Goal: Task Accomplishment & Management: Complete application form

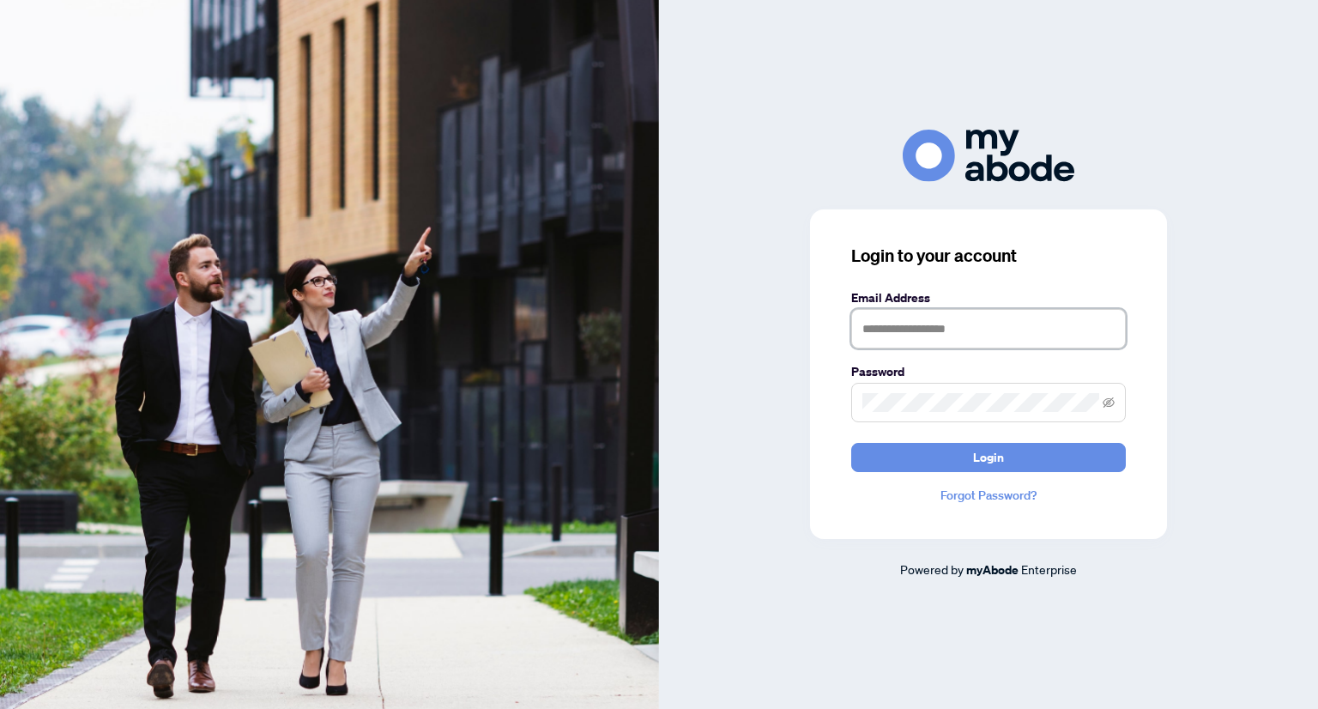
click at [1030, 327] on input "text" at bounding box center [988, 328] width 275 height 39
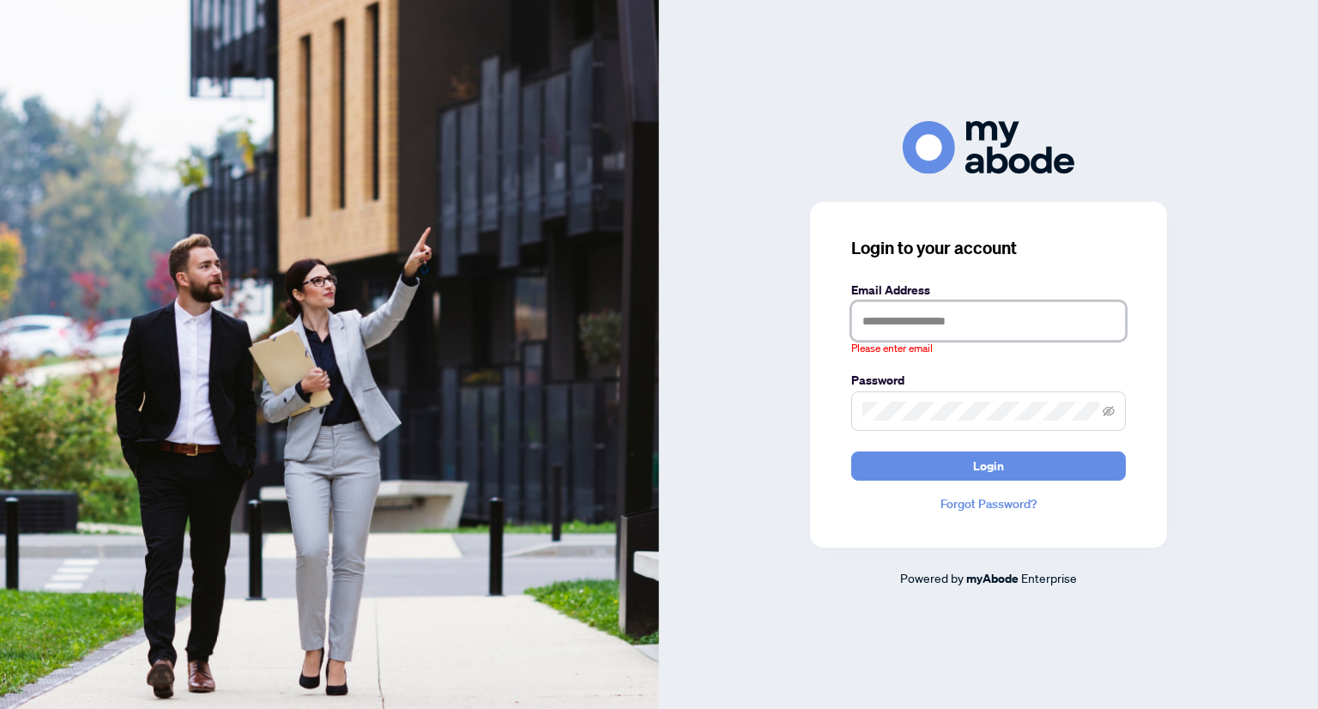
type input "**********"
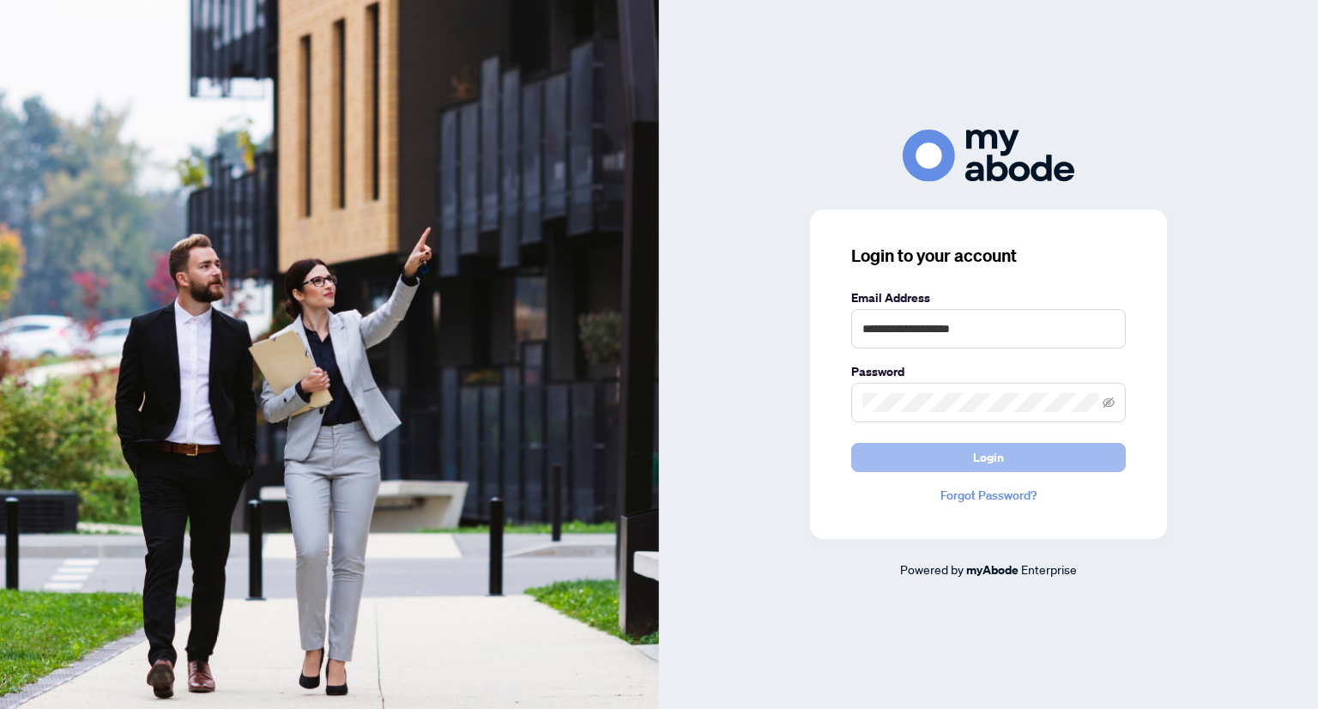
click at [1030, 457] on button "Login" at bounding box center [988, 457] width 275 height 29
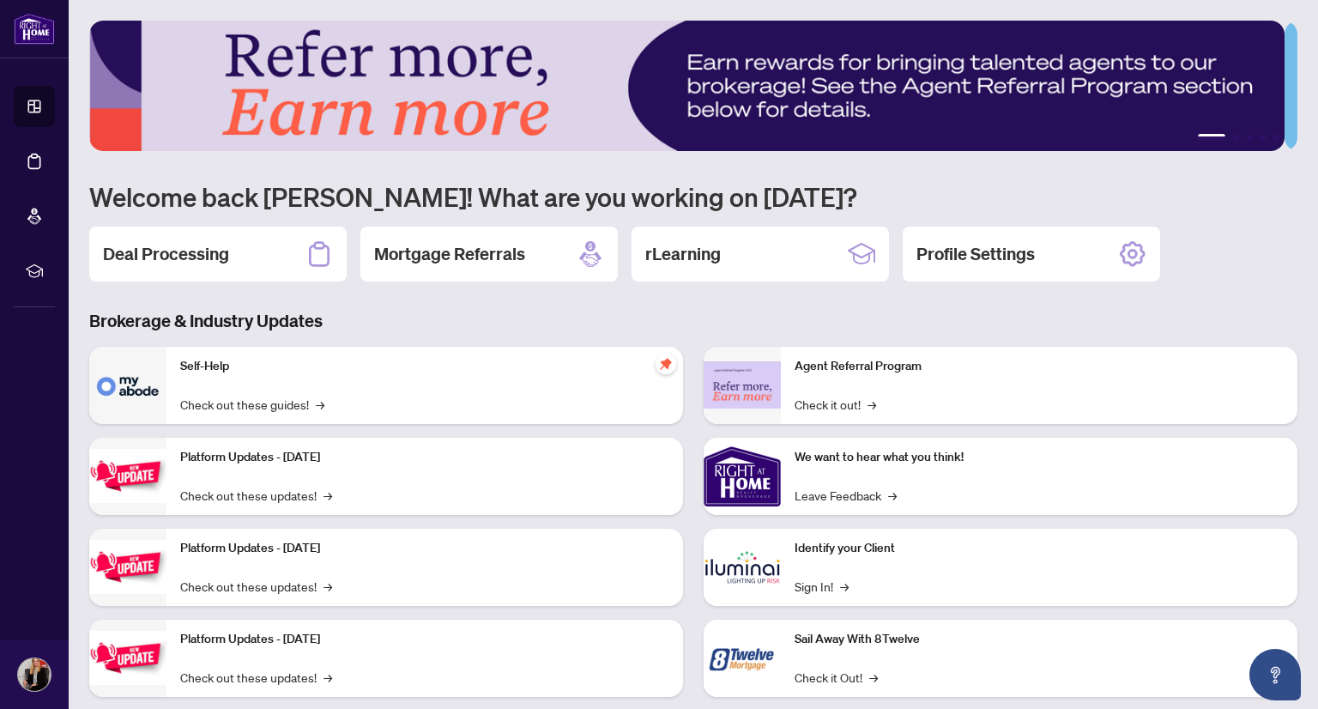
click at [211, 253] on h2 "Deal Processing" at bounding box center [166, 254] width 126 height 24
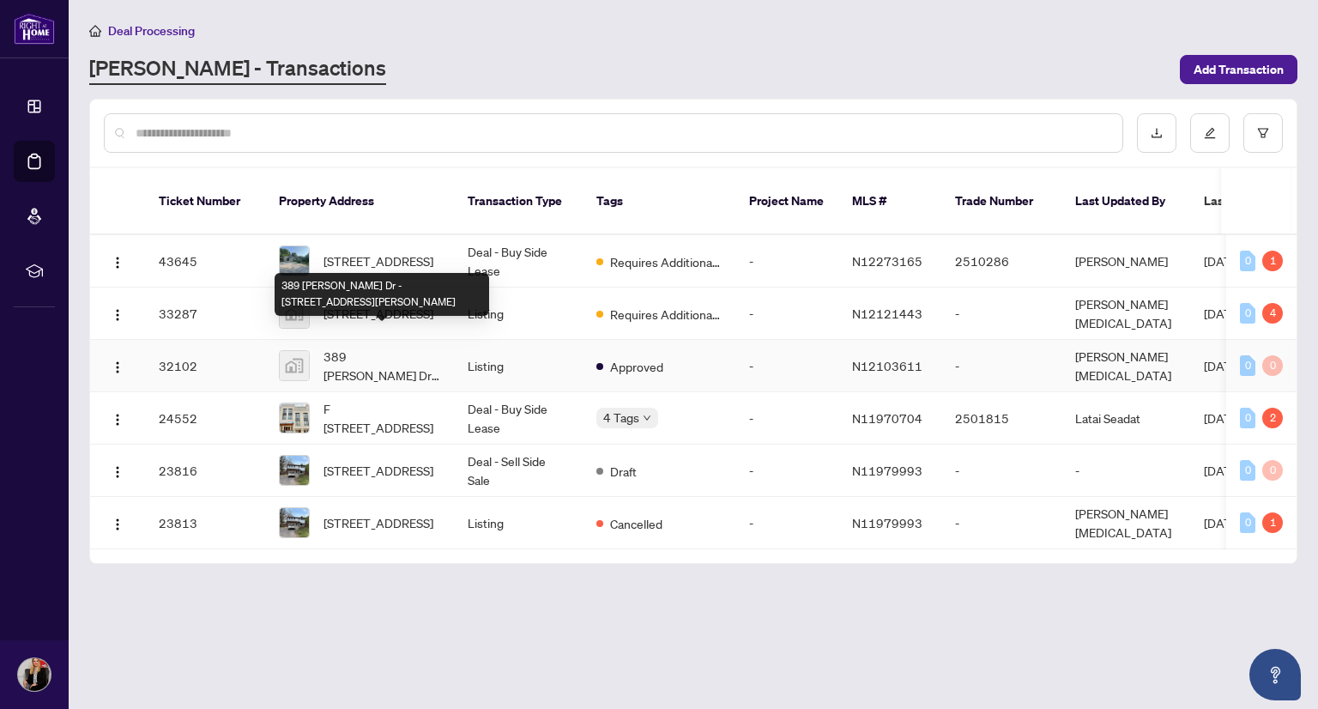
click at [466, 302] on div "389 Taylor Mills Dr -389 Taylor Mills Drive North, Richmond Hill, ON, Canada" at bounding box center [382, 294] width 215 height 43
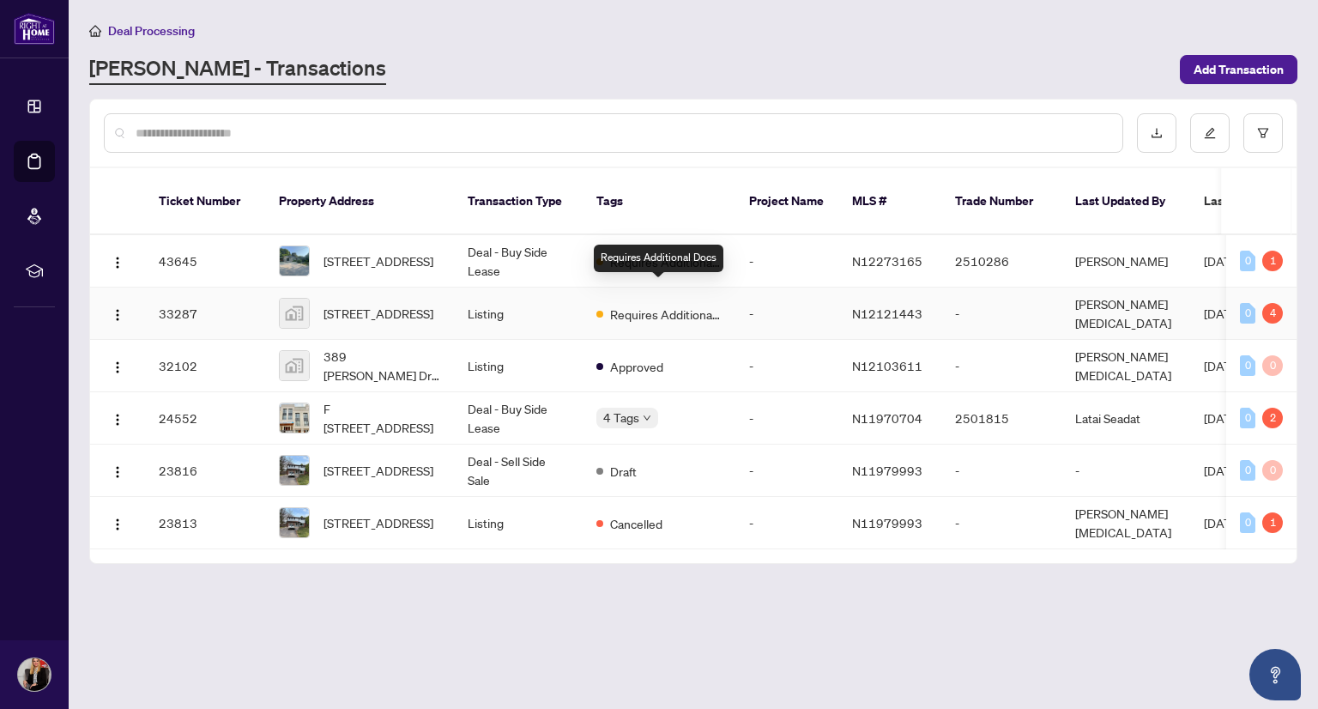
click at [638, 305] on span "Requires Additional Docs" at bounding box center [666, 314] width 112 height 19
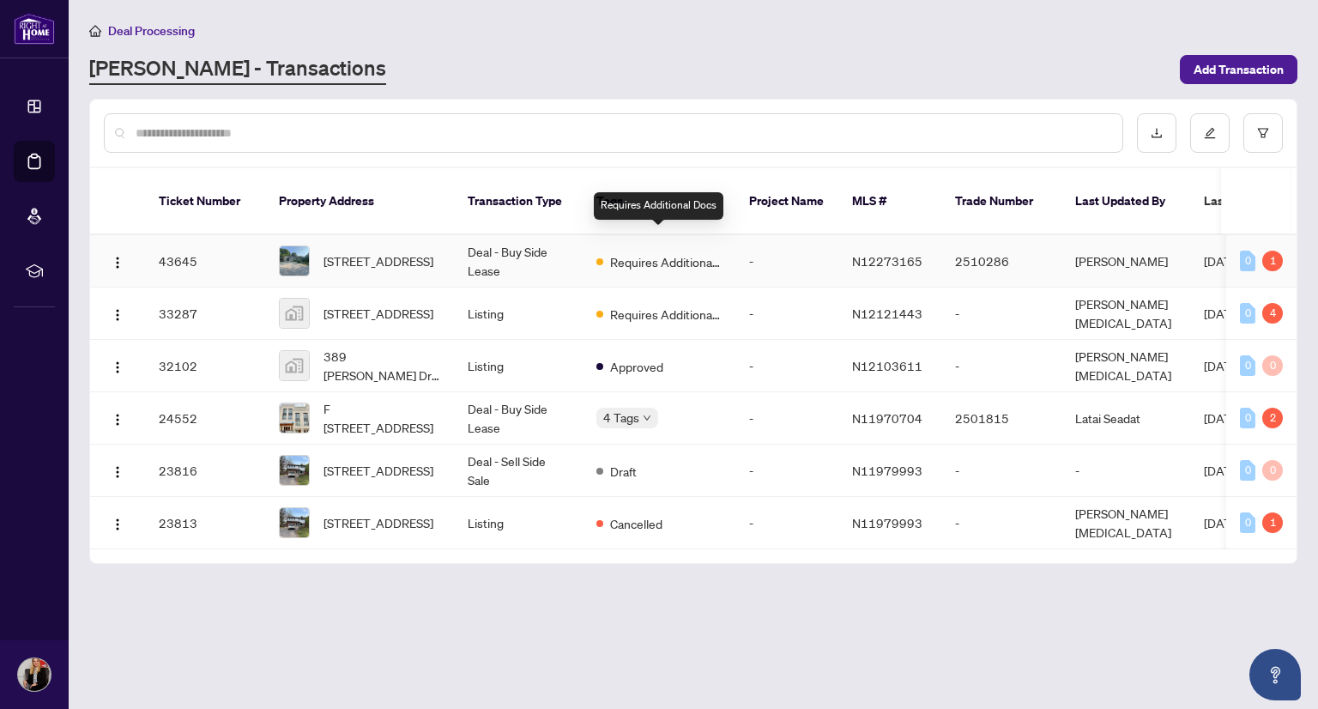
click at [632, 252] on span "Requires Additional Docs" at bounding box center [666, 261] width 112 height 19
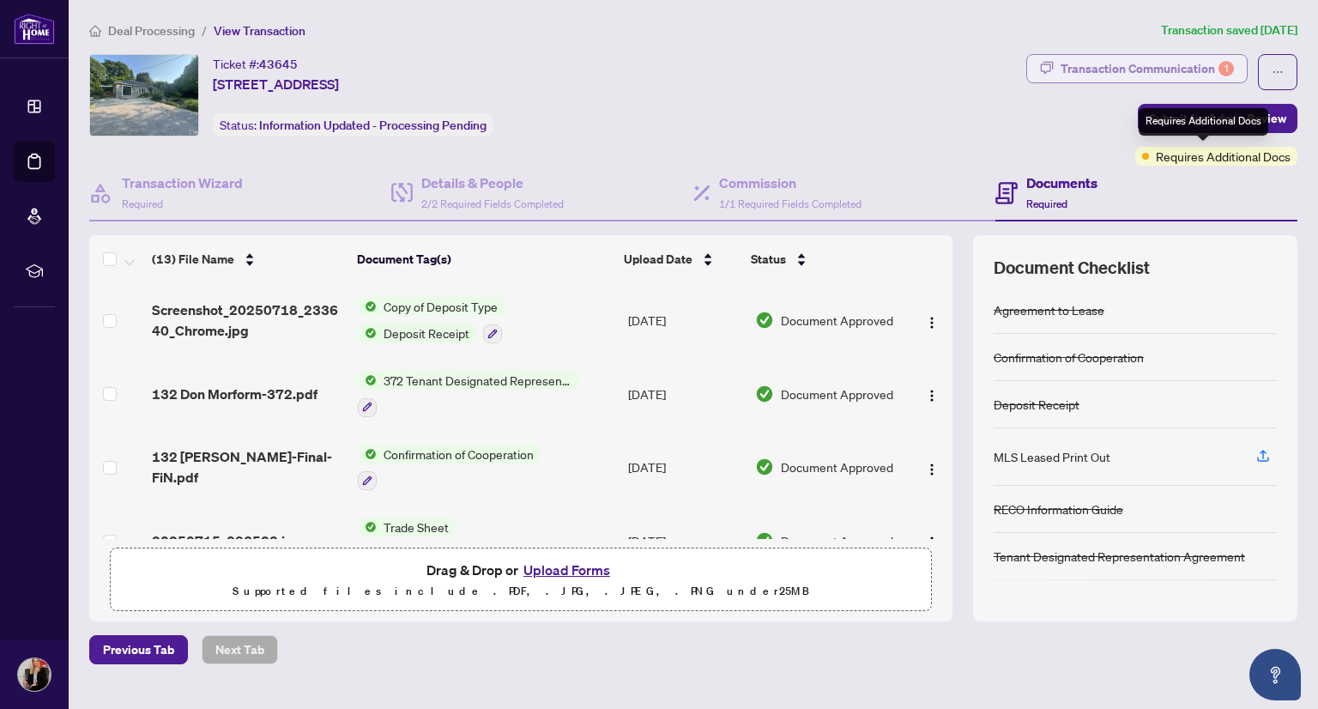
click at [1159, 70] on div "Transaction Communication 1" at bounding box center [1147, 68] width 173 height 27
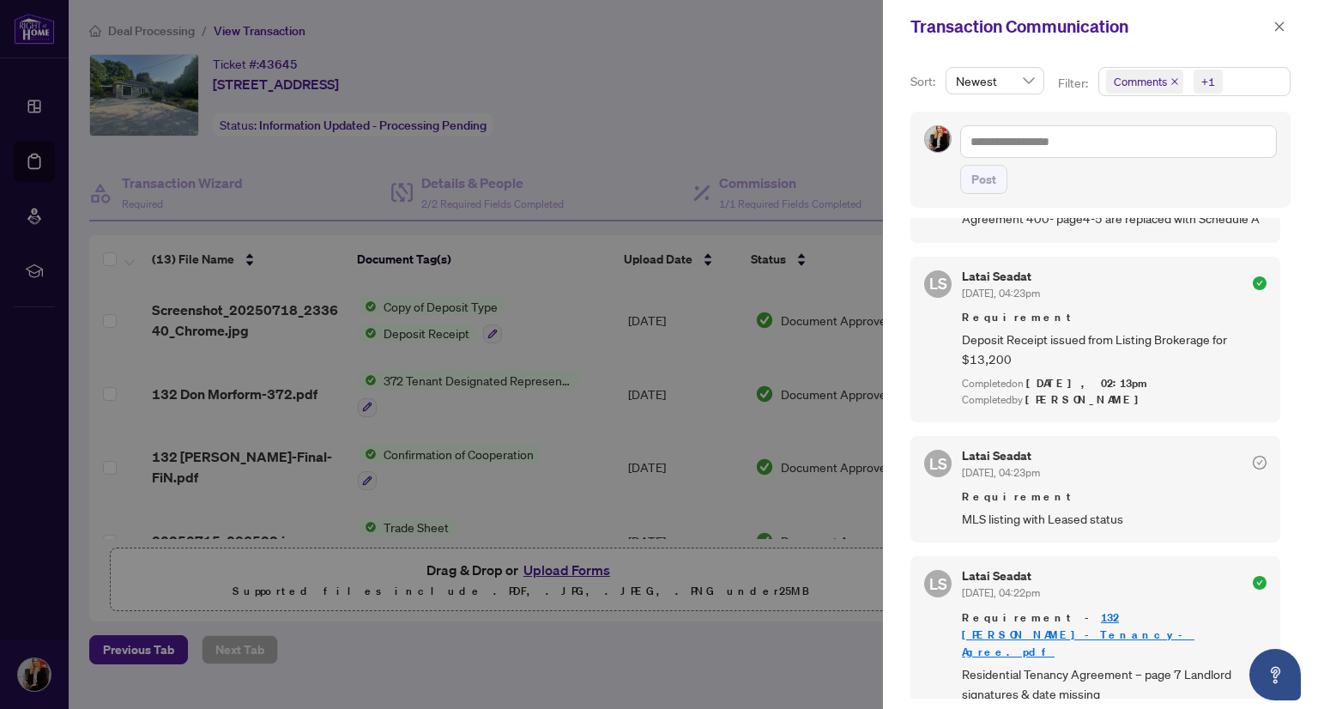
scroll to position [515, 0]
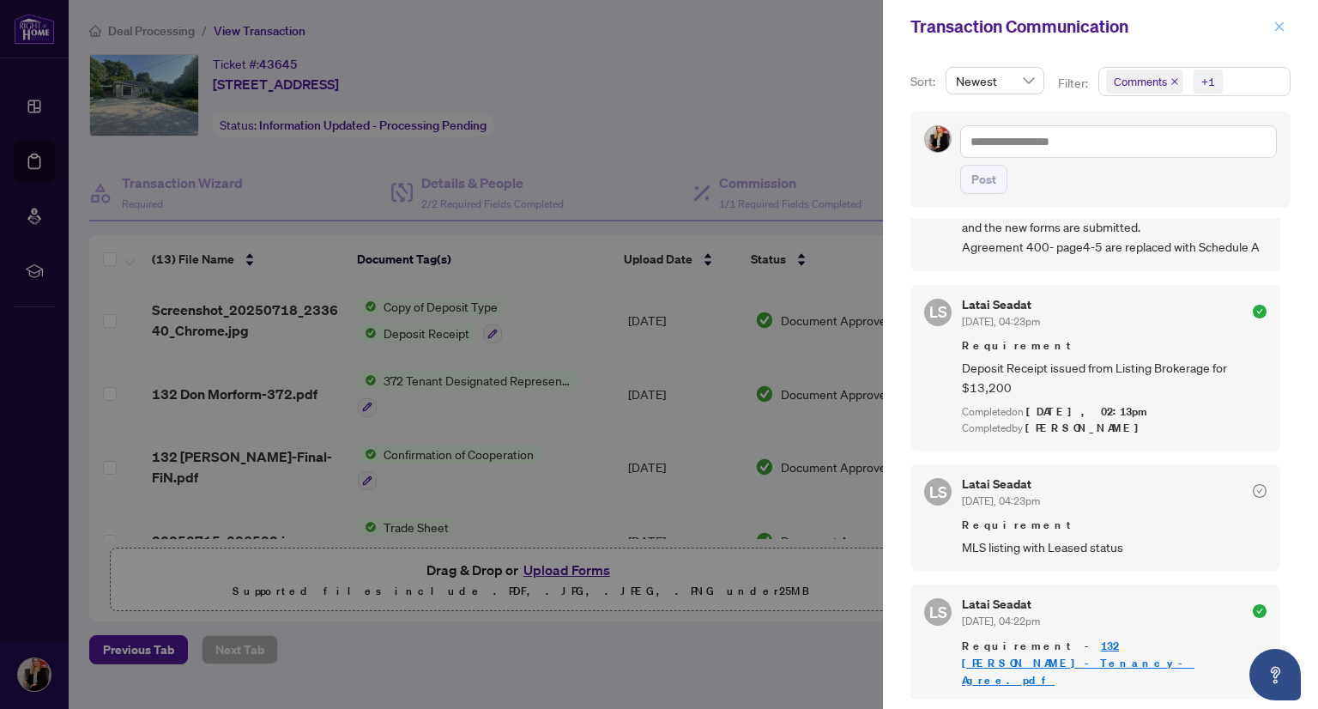
click at [1279, 25] on icon "close" at bounding box center [1279, 27] width 12 height 12
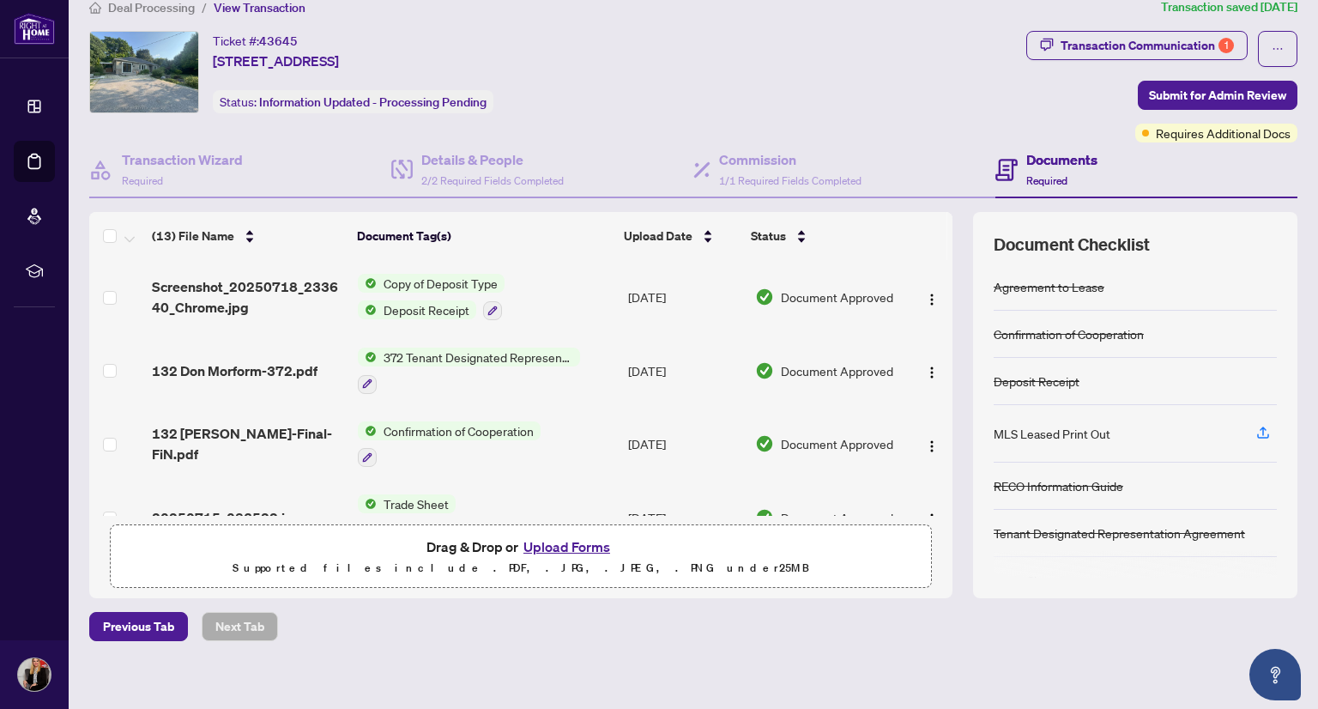
scroll to position [33, 0]
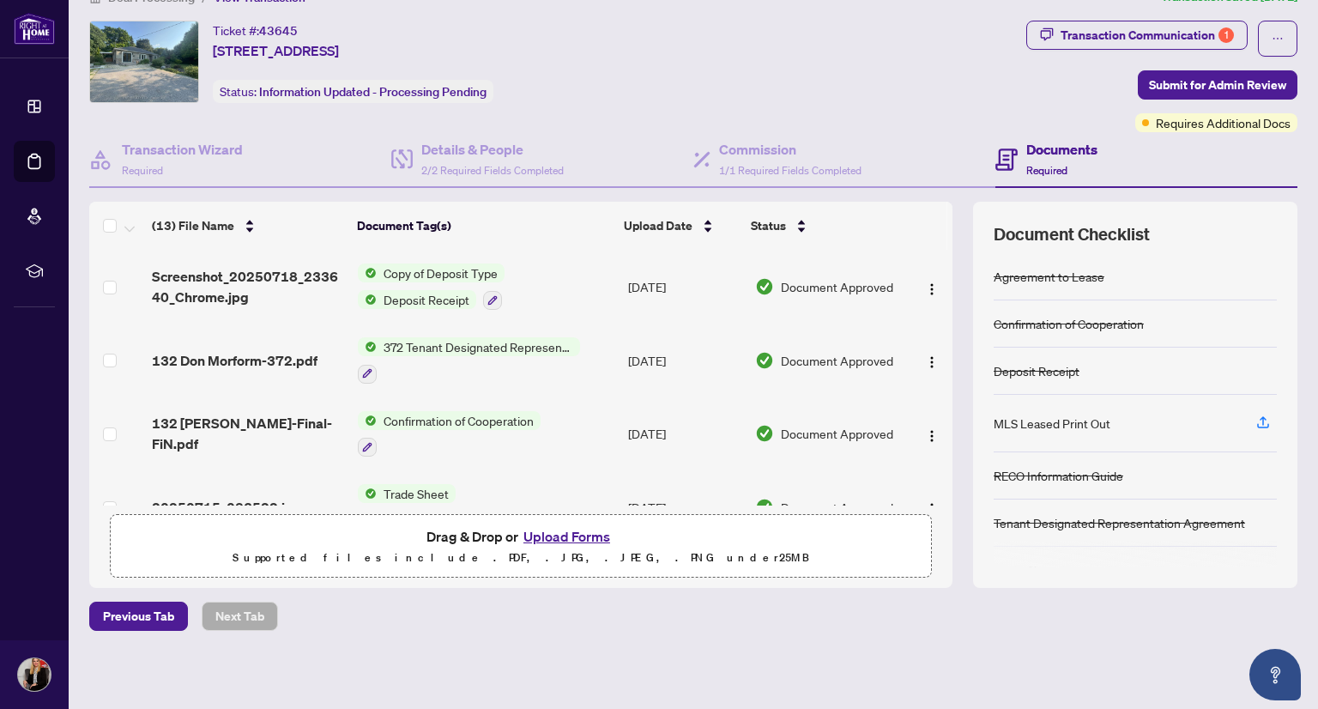
click at [569, 535] on button "Upload Forms" at bounding box center [566, 536] width 97 height 22
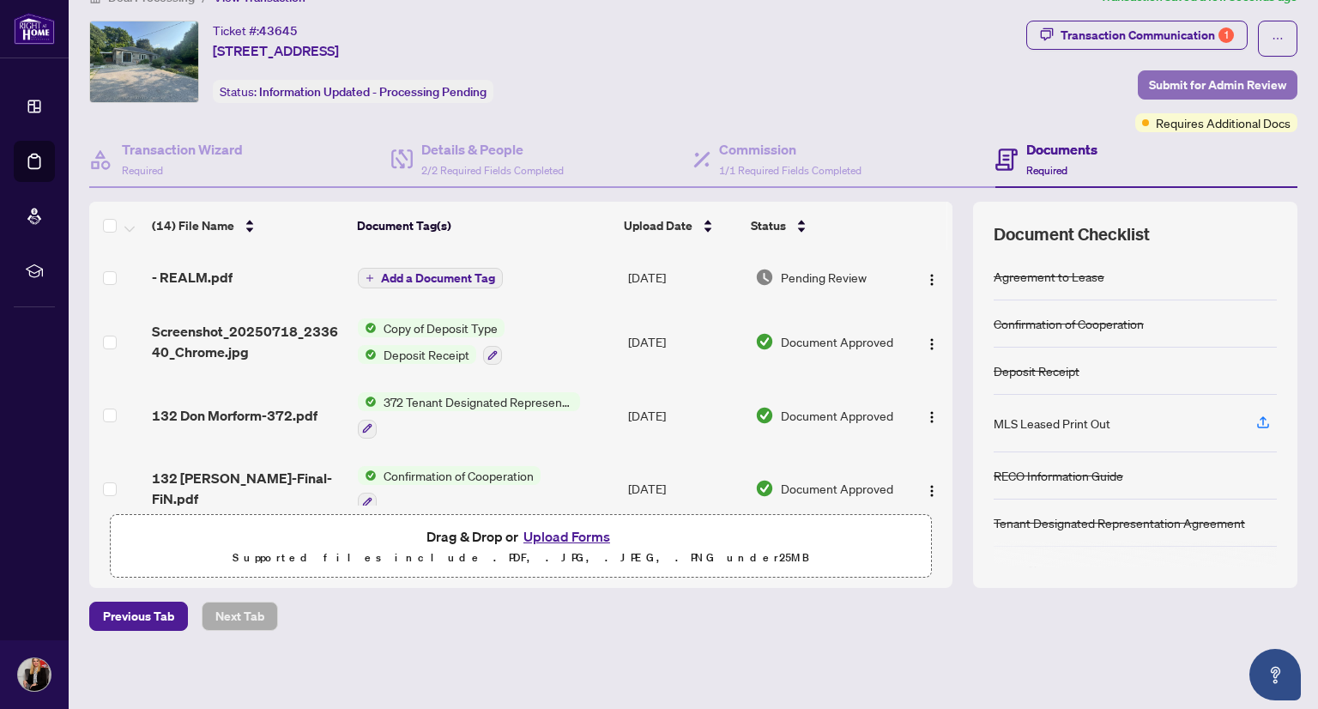
click at [1194, 87] on span "Submit for Admin Review" at bounding box center [1217, 84] width 137 height 27
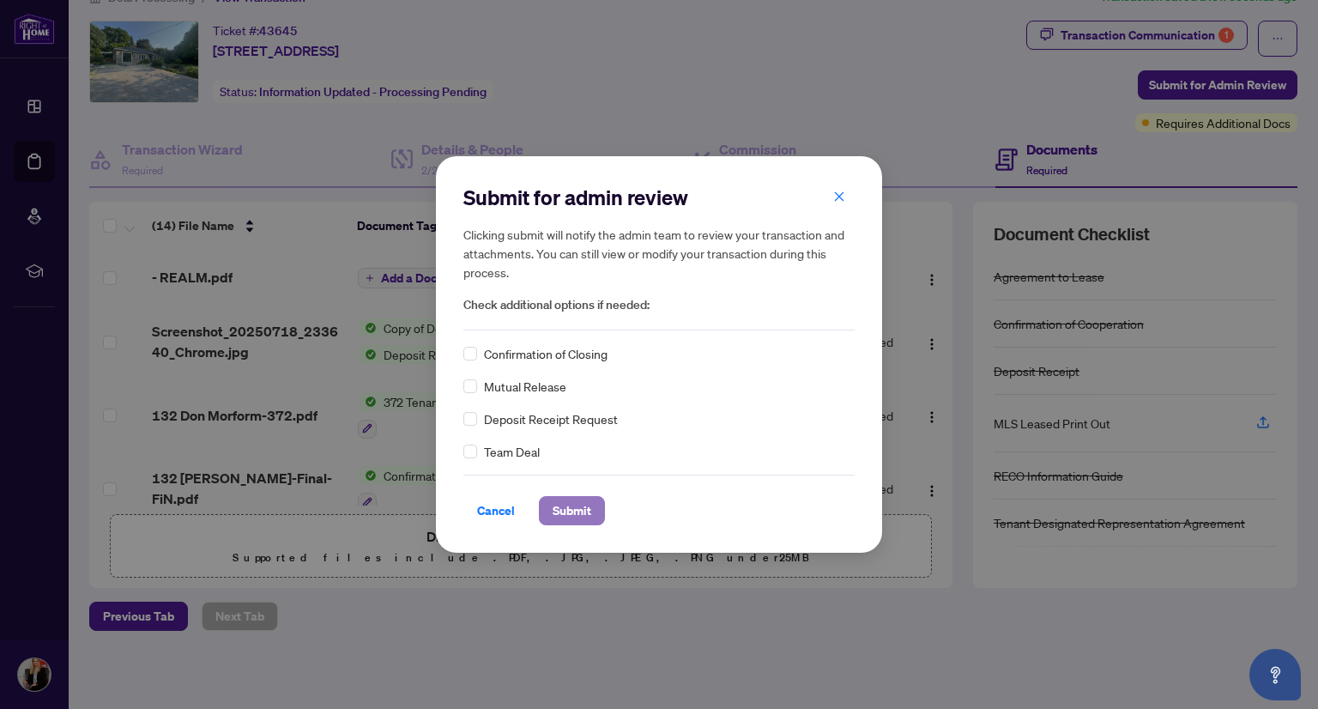
click at [557, 515] on span "Submit" at bounding box center [572, 510] width 39 height 27
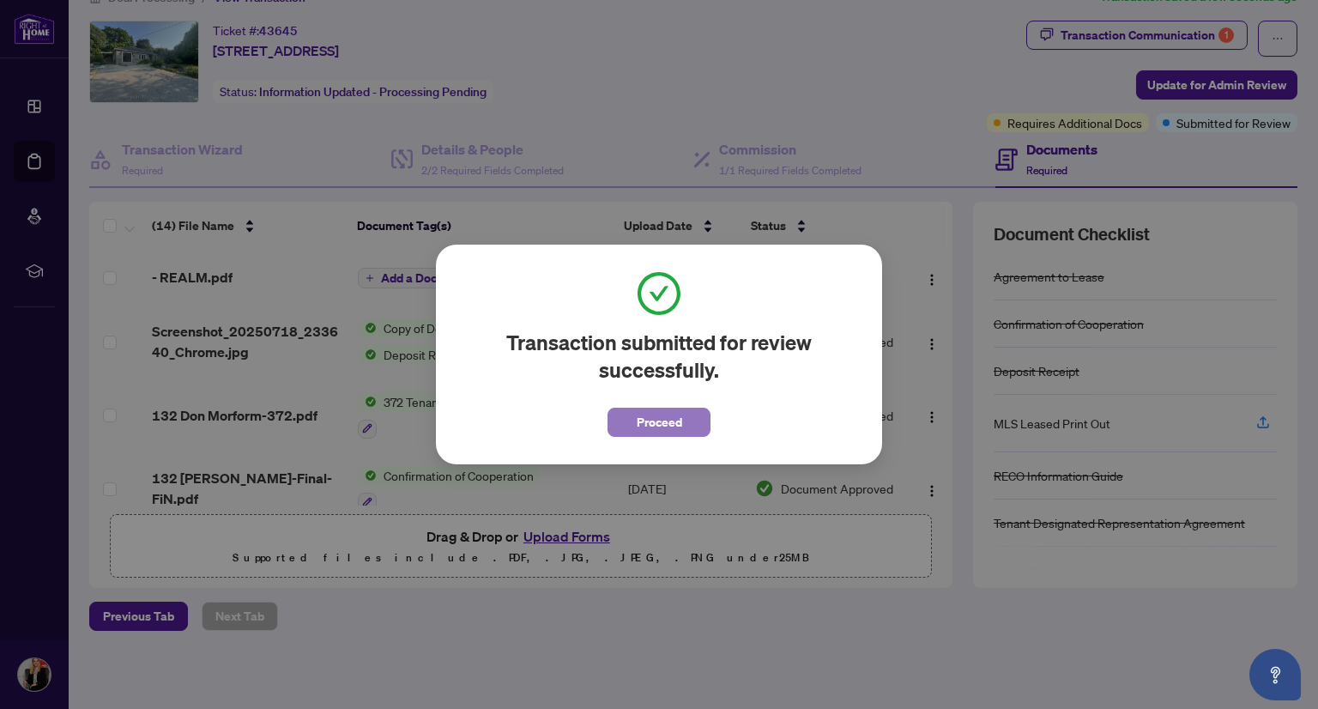
click at [686, 422] on button "Proceed" at bounding box center [659, 422] width 103 height 29
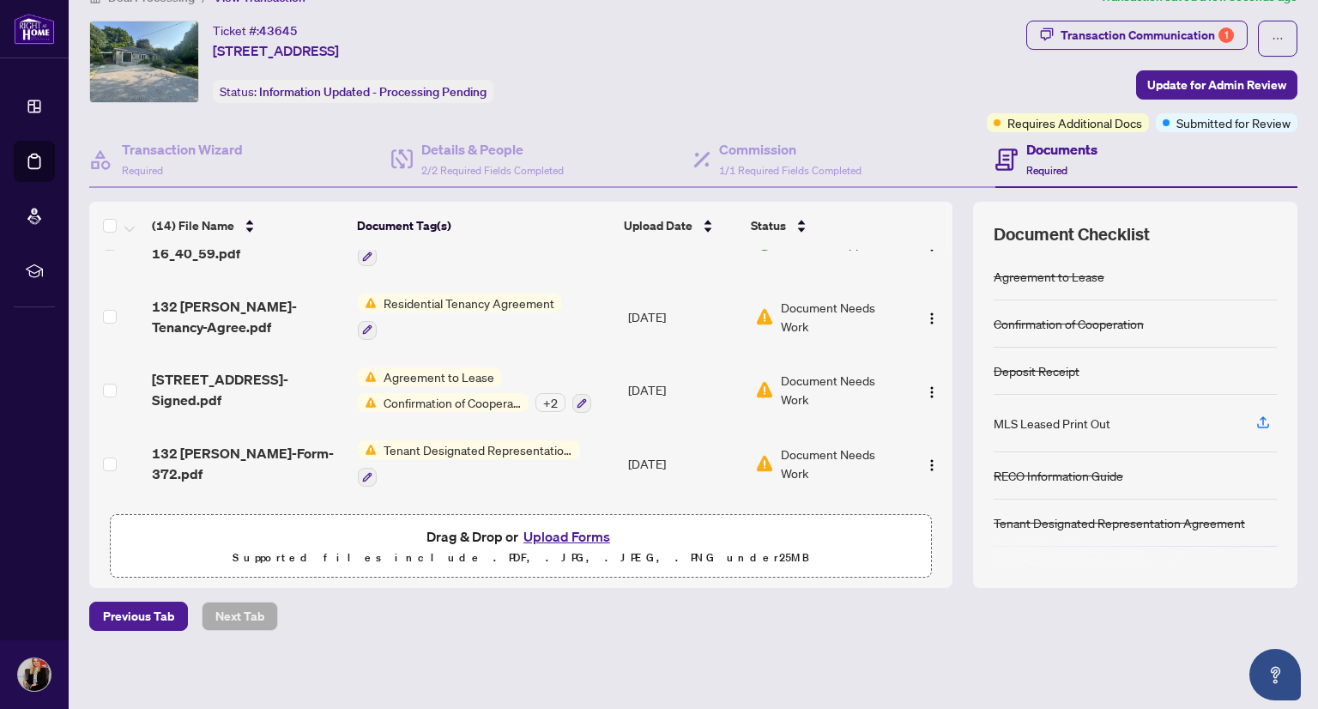
scroll to position [744, 0]
